Goal: Task Accomplishment & Management: Manage account settings

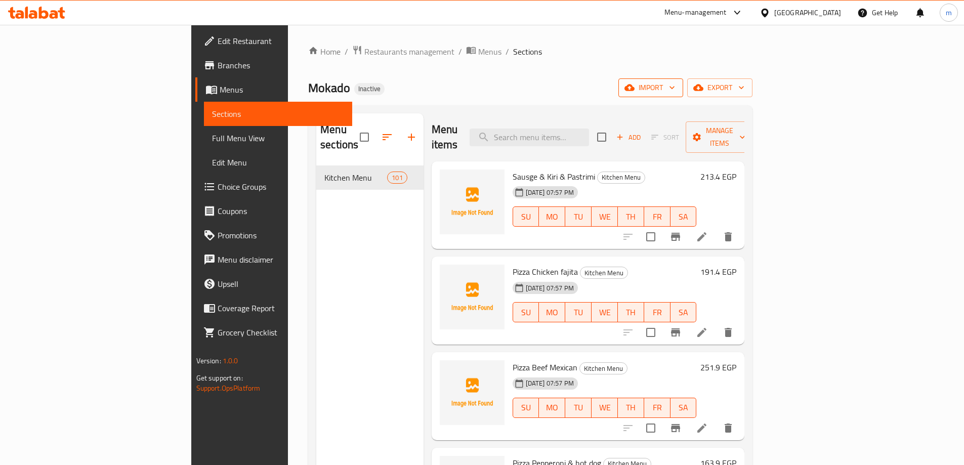
drag, startPoint x: 846, startPoint y: 93, endPoint x: 847, endPoint y: 86, distance: 7.2
click at [675, 86] on span "import" at bounding box center [651, 88] width 49 height 13
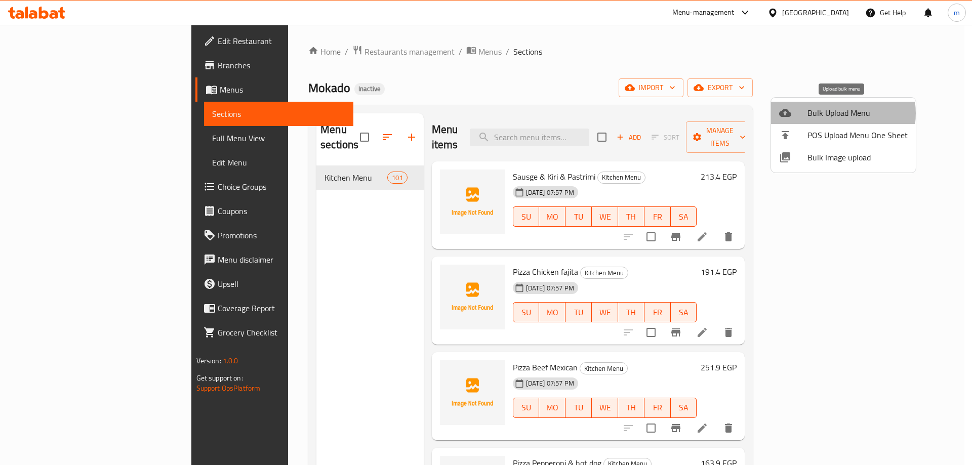
click at [835, 113] on span "Bulk Upload Menu" at bounding box center [857, 113] width 100 height 12
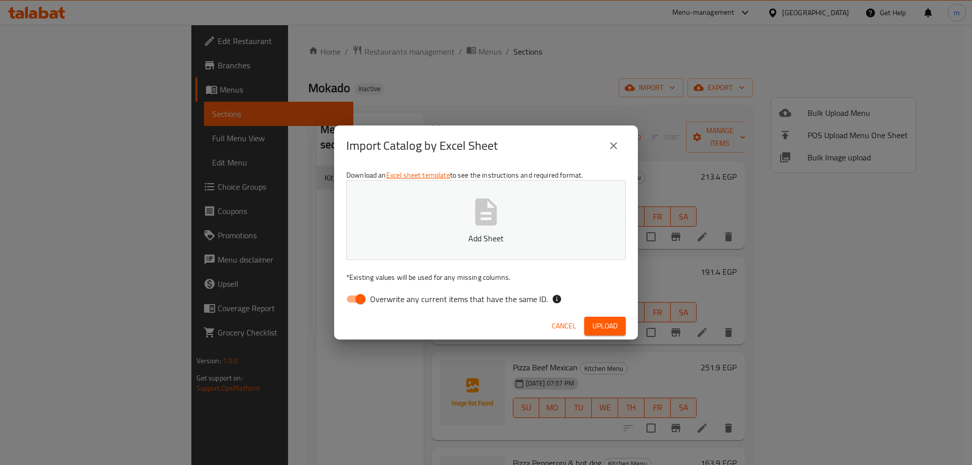
click at [349, 305] on input "Overwrite any current items that have the same ID." at bounding box center [361, 299] width 58 height 19
checkbox input "false"
click at [588, 326] on button "Upload" at bounding box center [605, 326] width 42 height 19
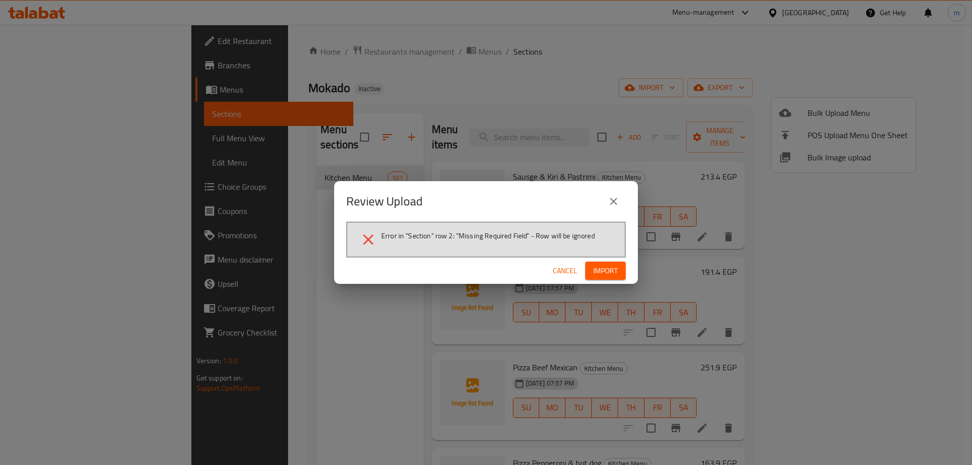
click at [556, 277] on button "Cancel" at bounding box center [565, 271] width 32 height 19
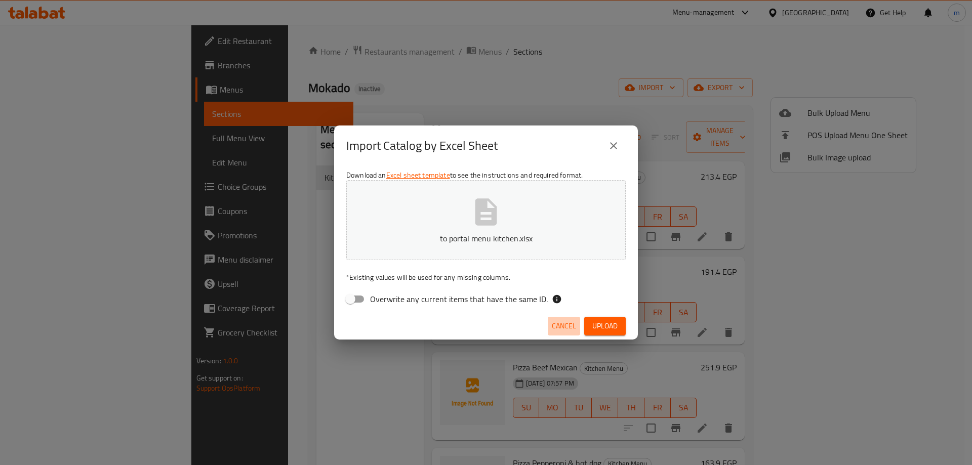
click at [563, 334] on button "Cancel" at bounding box center [564, 326] width 32 height 19
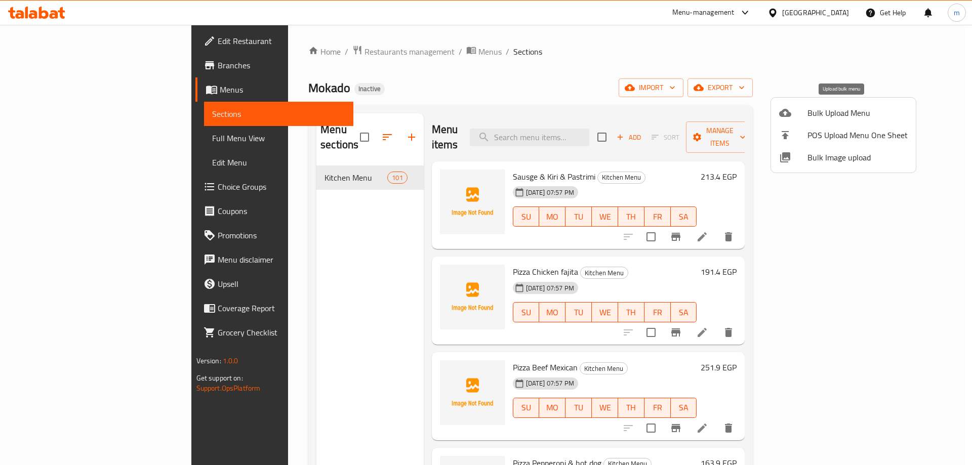
click at [841, 118] on span "Bulk Upload Menu" at bounding box center [857, 113] width 100 height 12
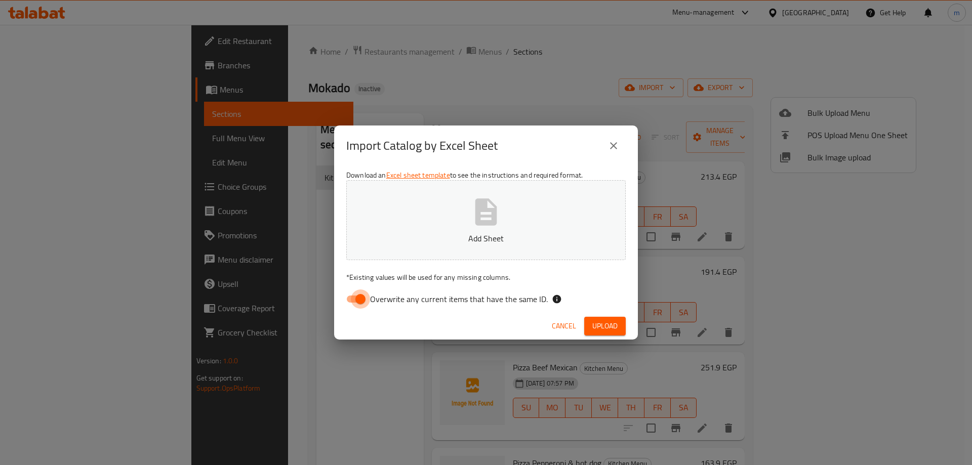
click at [359, 299] on input "Overwrite any current items that have the same ID." at bounding box center [361, 299] width 58 height 19
checkbox input "false"
click at [618, 328] on button "Upload" at bounding box center [605, 326] width 42 height 19
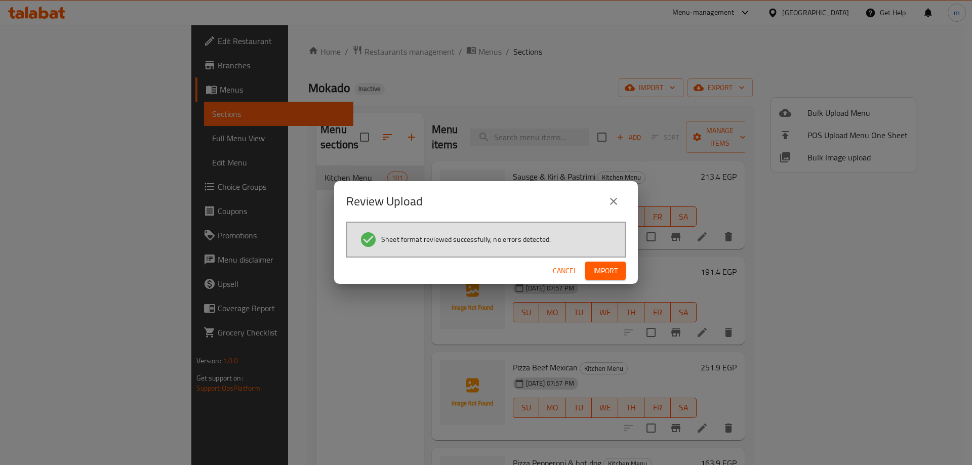
click at [621, 268] on button "Import" at bounding box center [605, 271] width 41 height 19
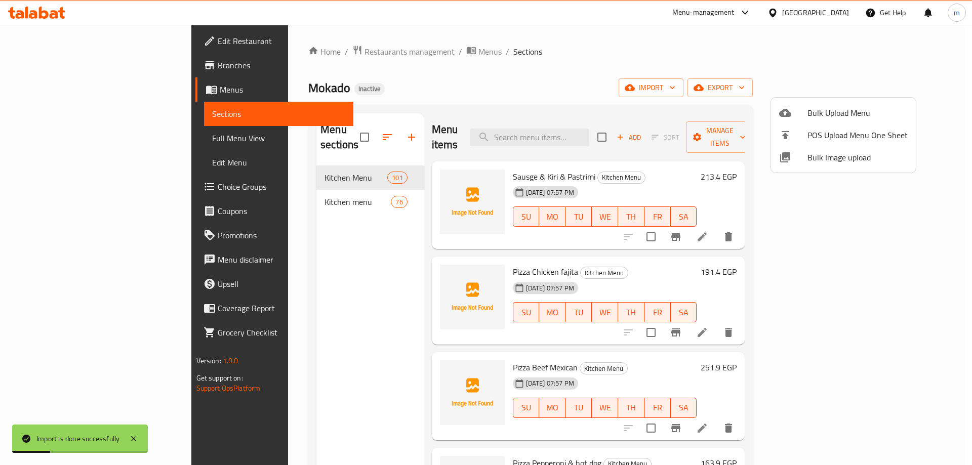
click at [320, 192] on div at bounding box center [486, 232] width 972 height 465
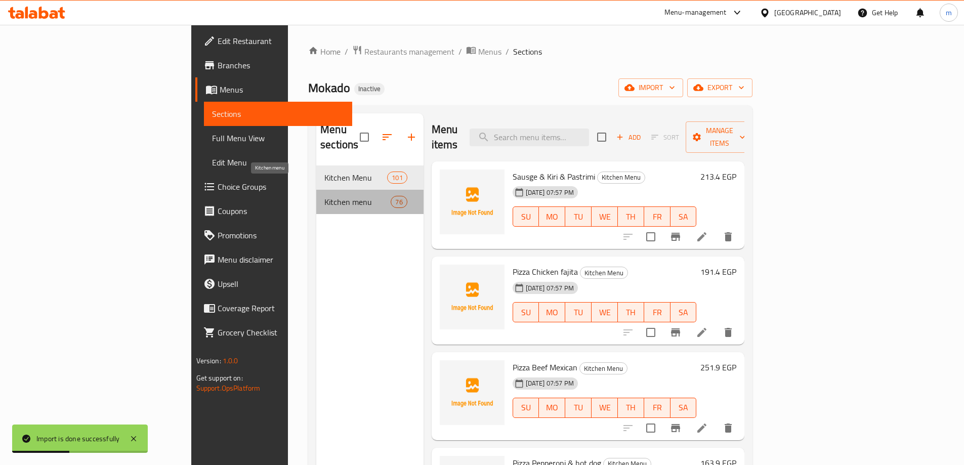
click at [325, 196] on span "Kitchen menu" at bounding box center [358, 202] width 66 height 12
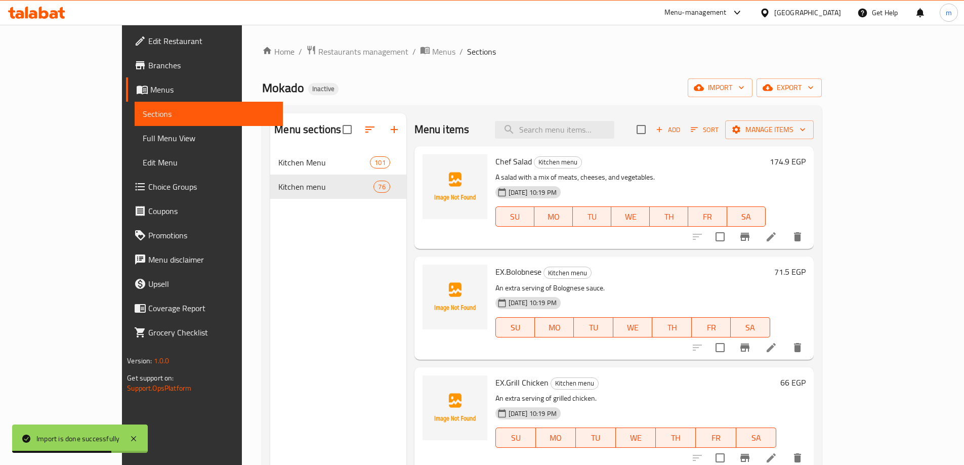
click at [143, 138] on span "Full Menu View" at bounding box center [209, 138] width 132 height 12
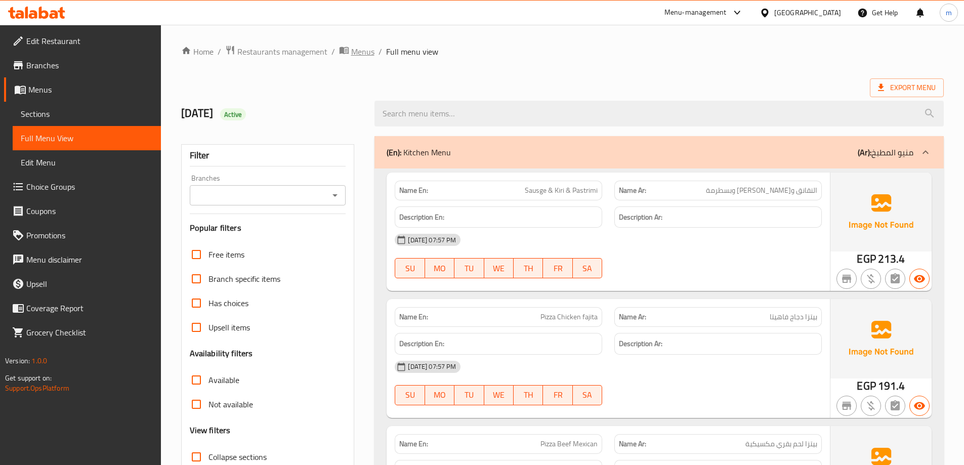
click at [346, 50] on icon "breadcrumb" at bounding box center [344, 50] width 10 height 10
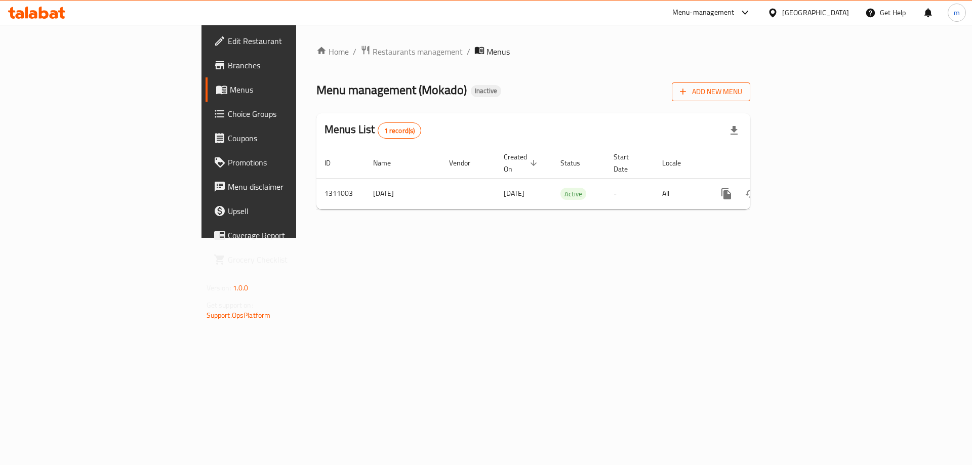
click at [742, 93] on span "Add New Menu" at bounding box center [711, 92] width 62 height 13
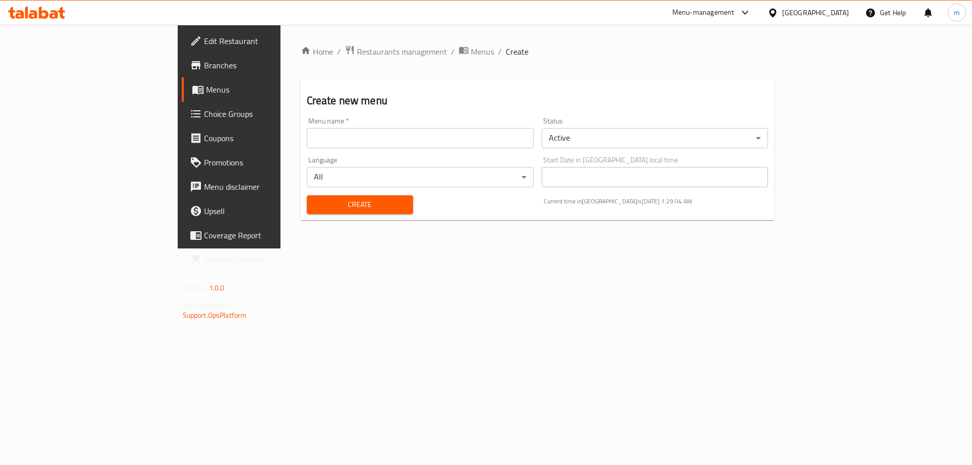
click at [386, 133] on input "text" at bounding box center [420, 138] width 227 height 20
type input "Tokyo 11/9"
click at [307, 195] on button "Create" at bounding box center [360, 204] width 106 height 19
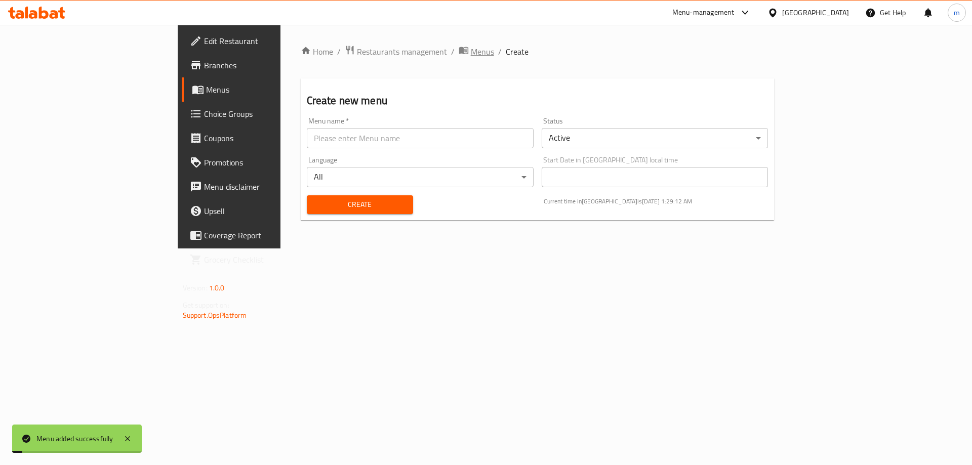
click at [471, 52] on span "Menus" at bounding box center [482, 52] width 23 height 12
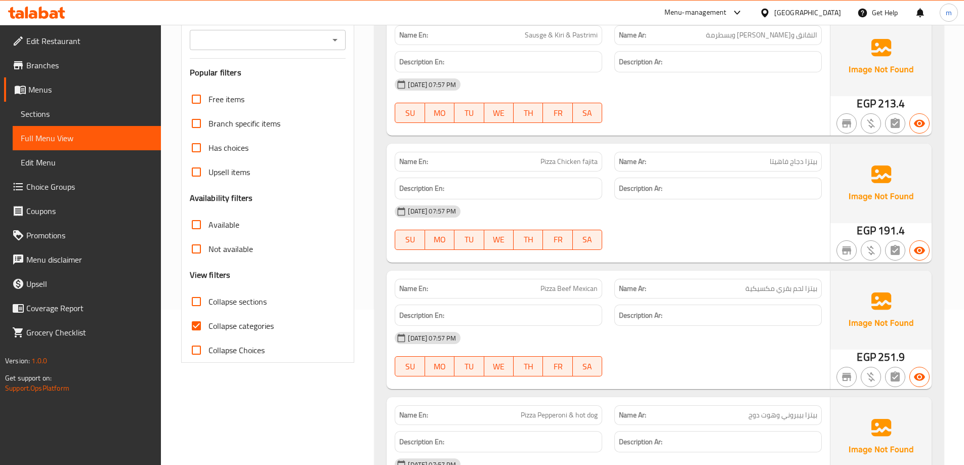
scroll to position [203, 0]
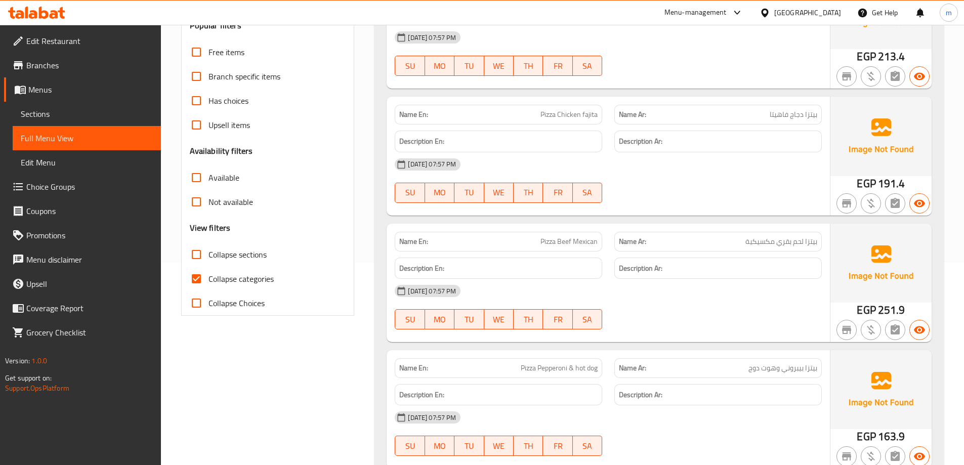
click at [244, 252] on span "Collapse sections" at bounding box center [238, 255] width 58 height 12
click at [209, 252] on input "Collapse sections" at bounding box center [196, 255] width 24 height 24
checkbox input "true"
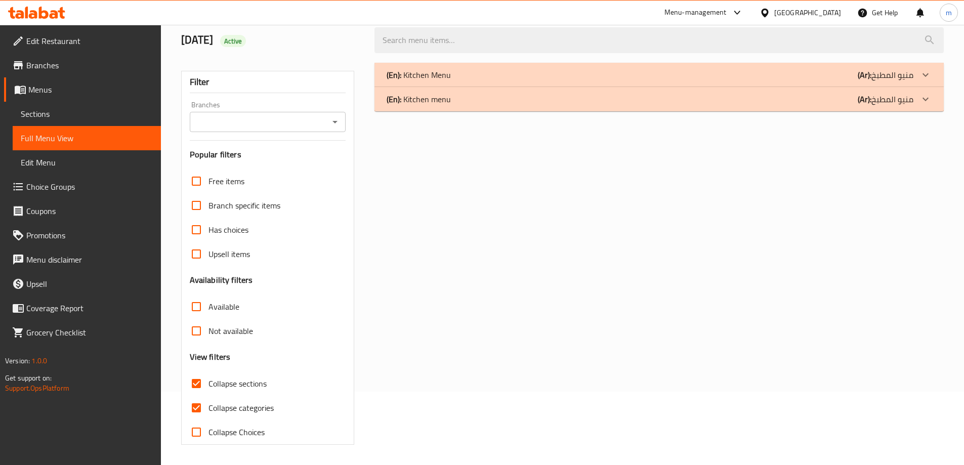
scroll to position [73, 0]
click at [783, 72] on div "(En): Kitchen Menu (Ar): منيو المطبخ" at bounding box center [650, 75] width 527 height 12
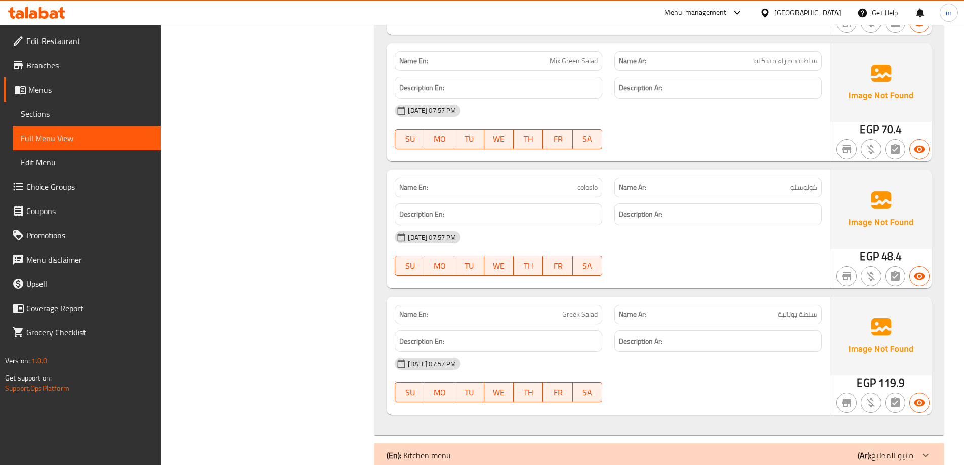
scroll to position [12561, 0]
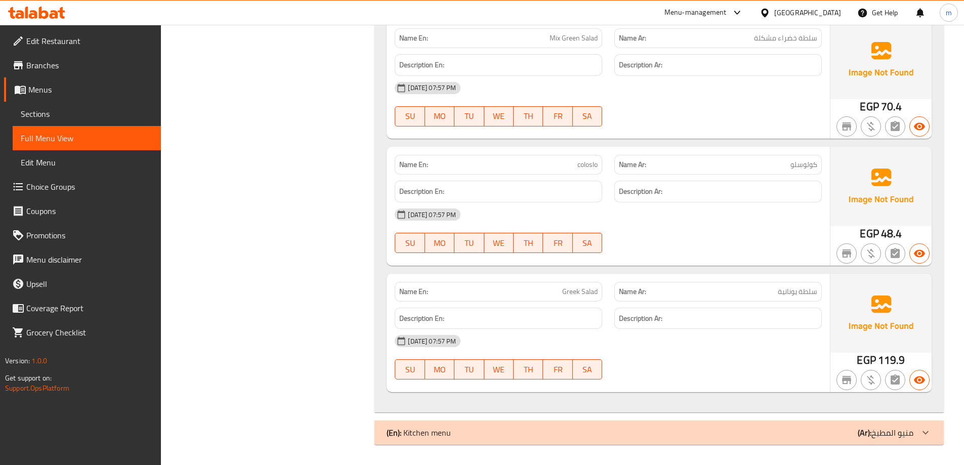
click at [849, 429] on div "(En): Kitchen menu (Ar): منيو المطبخ" at bounding box center [650, 433] width 527 height 12
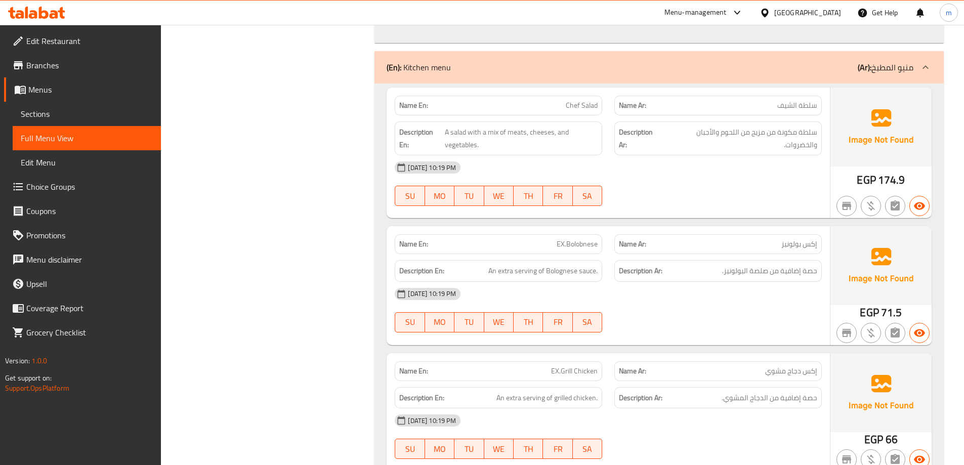
scroll to position [12915, 0]
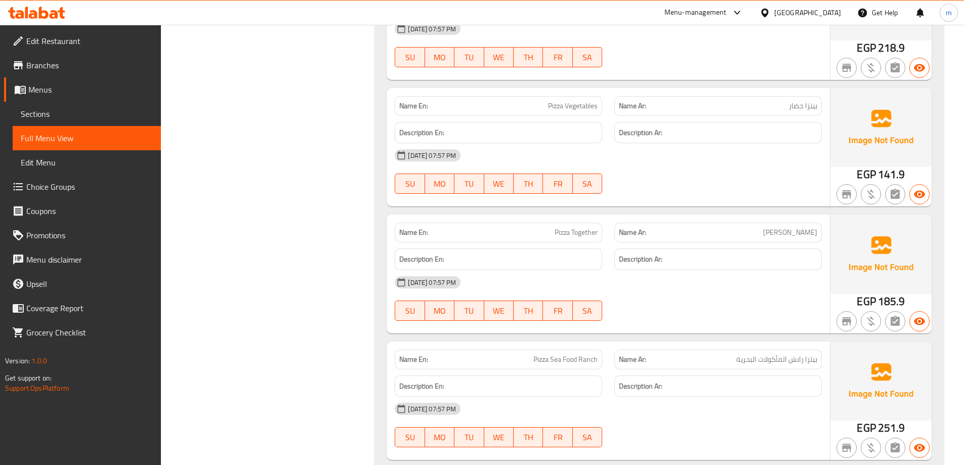
click at [791, 178] on div "[DATE] 07:57 PM SU MO TU WE TH FR SA" at bounding box center [608, 171] width 439 height 57
